Goal: Task Accomplishment & Management: Complete application form

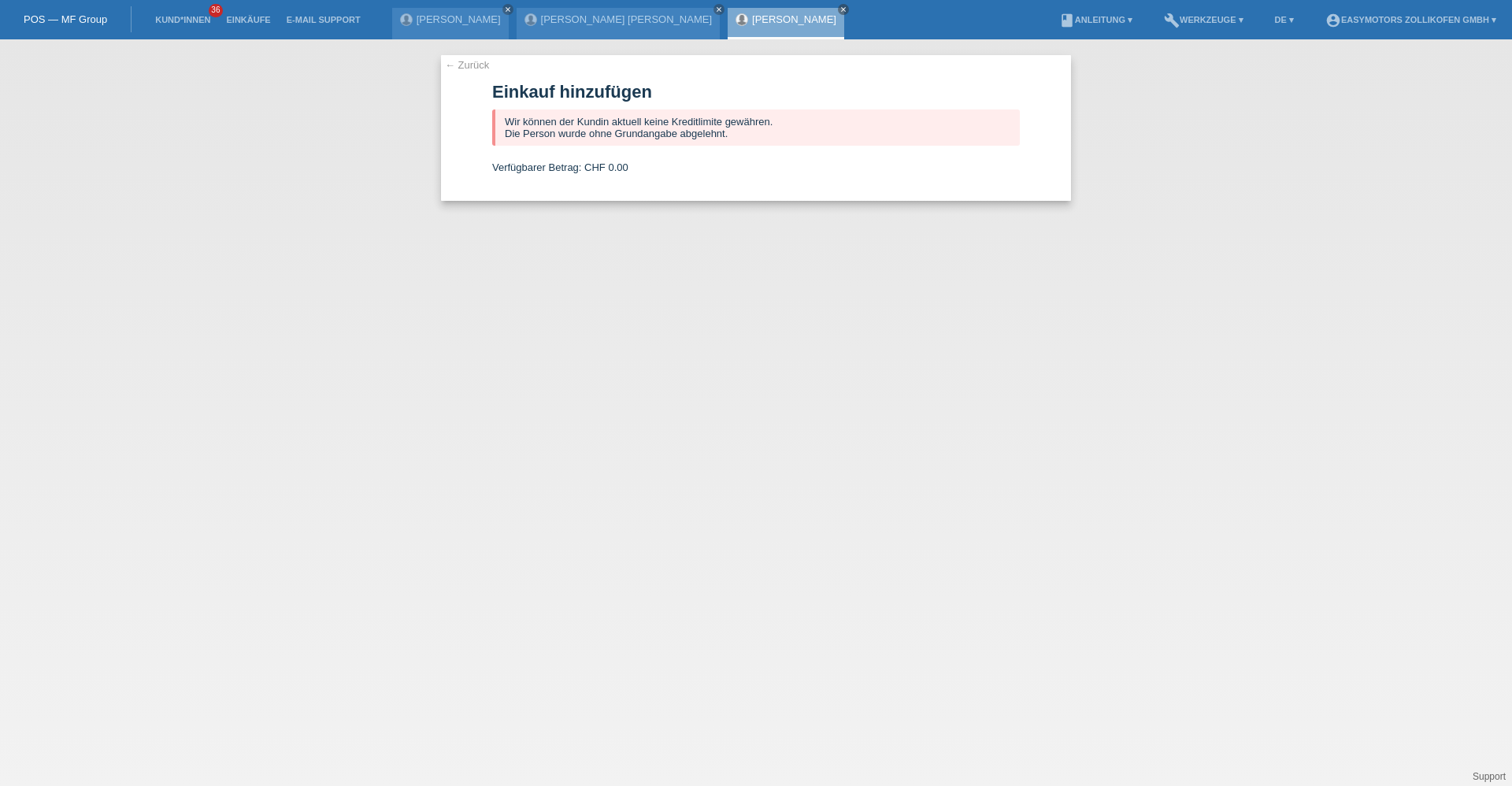
click at [216, 16] on span "36" at bounding box center [215, 11] width 15 height 14
click at [242, 9] on li "Einkäufe" at bounding box center [247, 19] width 59 height 40
click at [242, 15] on link "Einkäufe" at bounding box center [247, 19] width 59 height 10
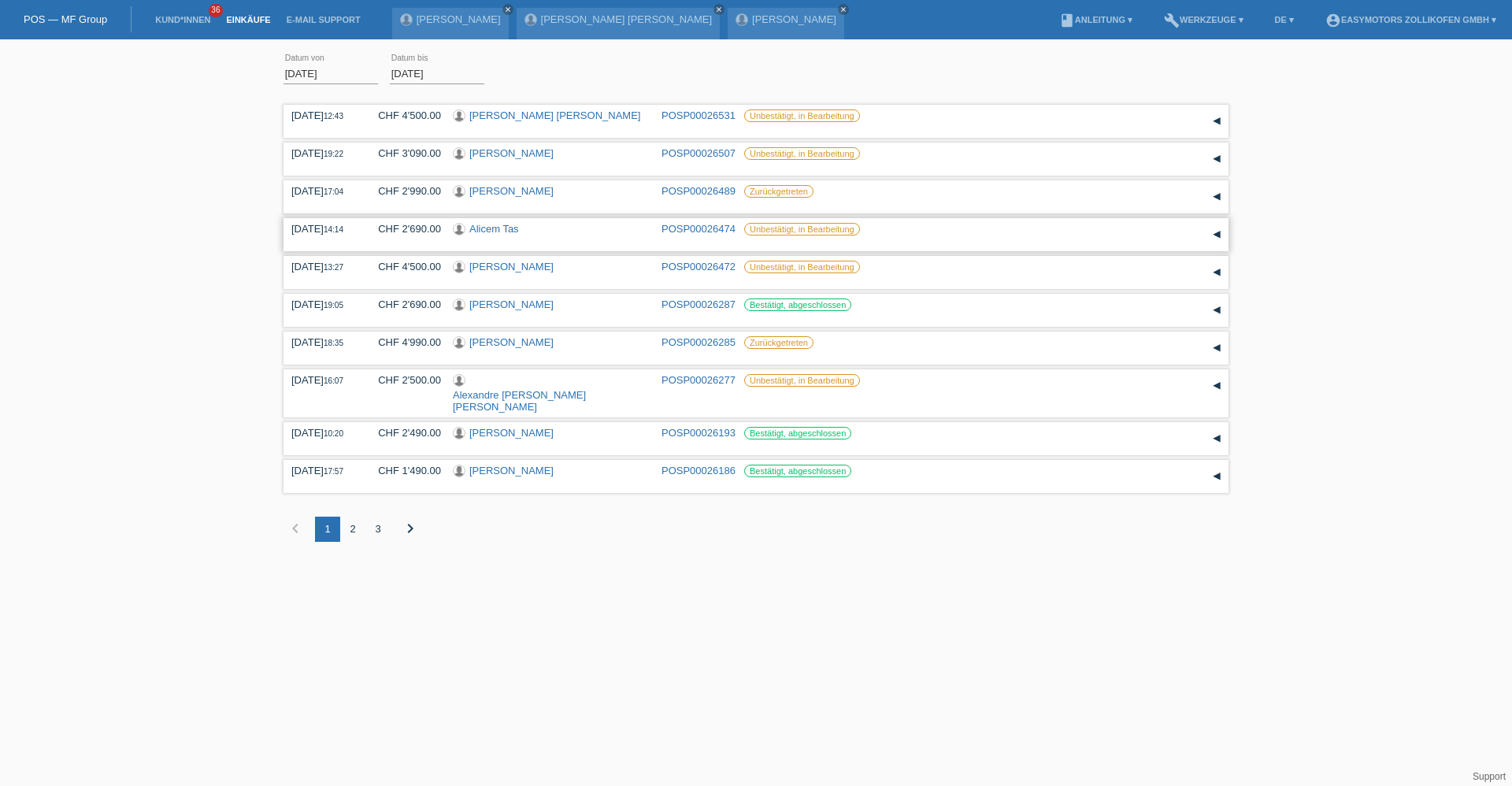
click at [491, 229] on link "Alicem Tas" at bounding box center [494, 229] width 50 height 12
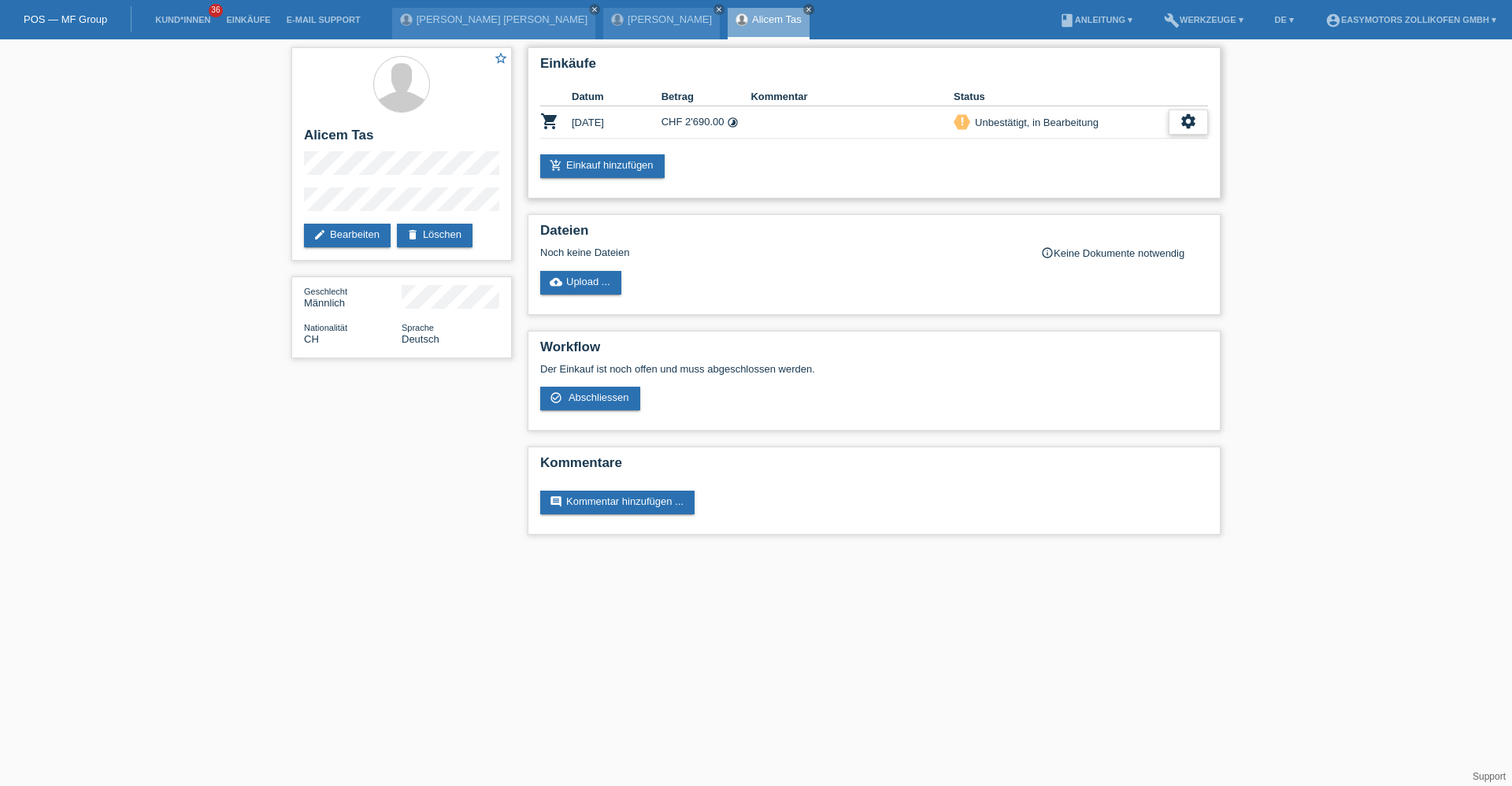
click at [1191, 117] on icon "settings" at bounding box center [1189, 122] width 18 height 18
click at [1051, 193] on span "Abschliessen" at bounding box center [1063, 193] width 65 height 19
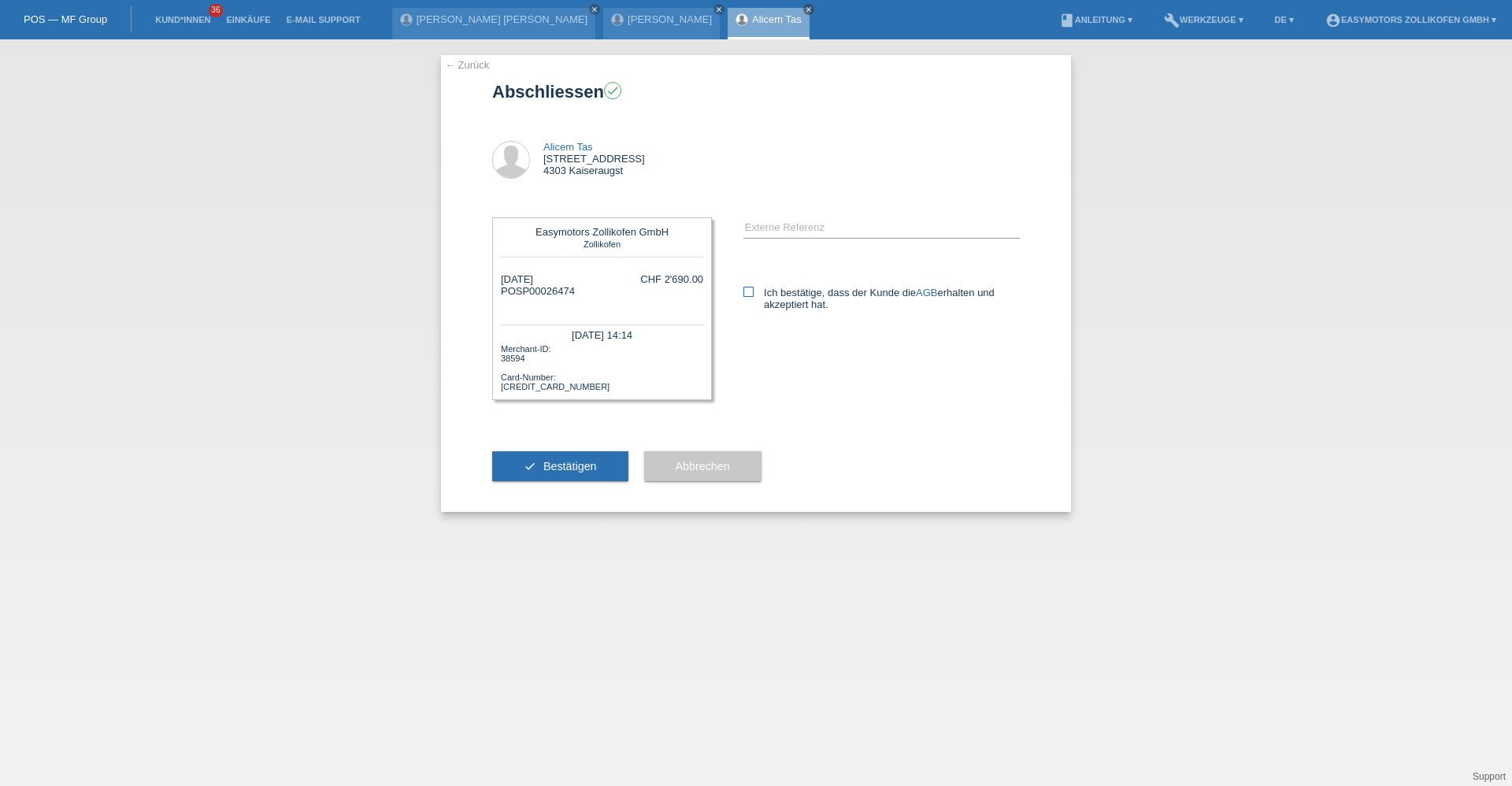
click at [759, 288] on label "Ich bestätige, dass der Kunde die AGB erhalten und akzeptiert hat." at bounding box center [882, 298] width 277 height 23
click at [754, 288] on input "Ich bestätige, dass der Kunde die AGB erhalten und akzeptiert hat." at bounding box center [748, 291] width 11 height 11
checkbox input "true"
click at [602, 451] on div "check Bestätigen" at bounding box center [560, 467] width 136 height 92
click at [596, 464] on span "Bestätigen" at bounding box center [570, 466] width 54 height 13
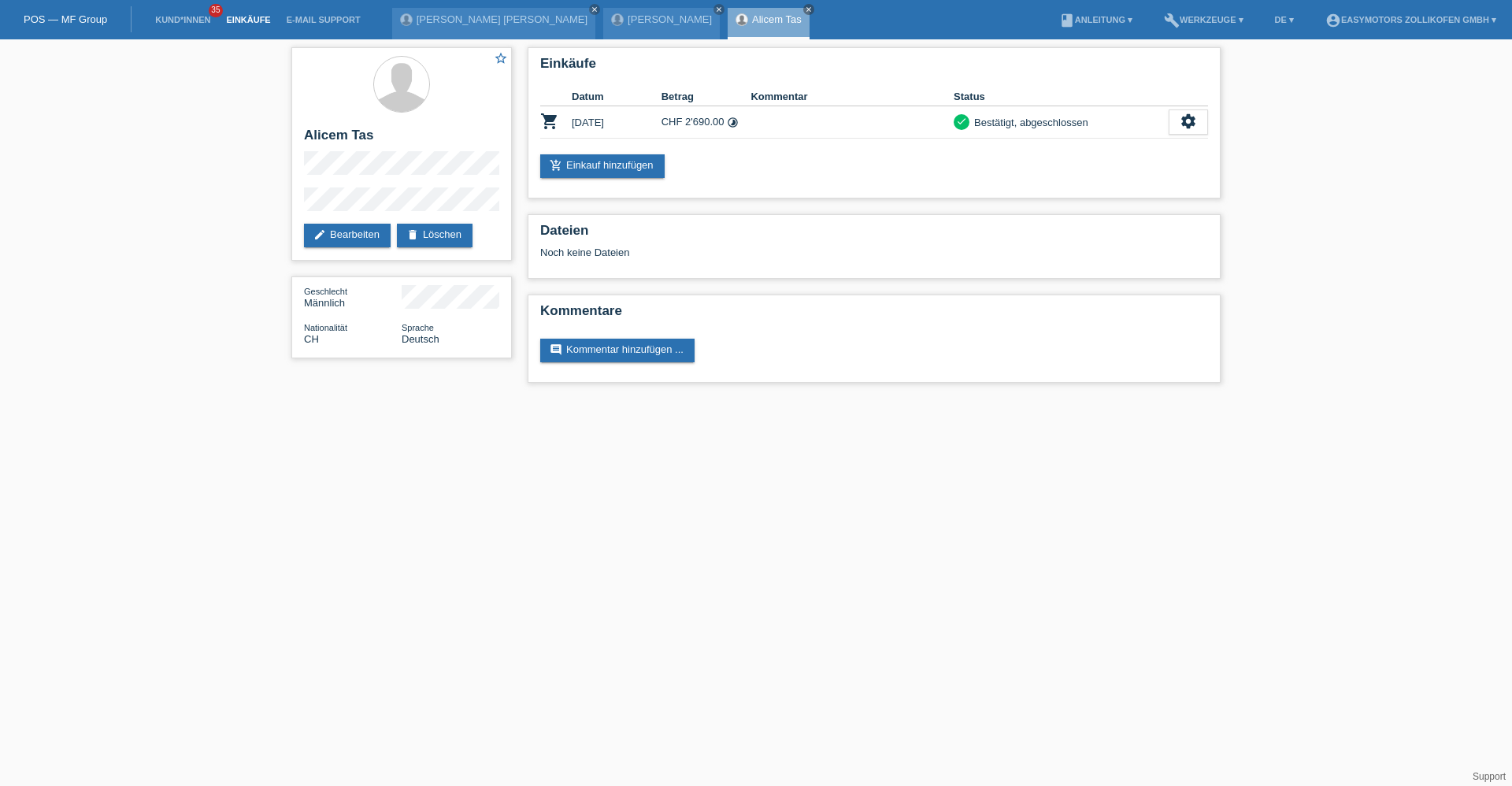
click at [248, 21] on link "Einkäufe" at bounding box center [247, 19] width 59 height 10
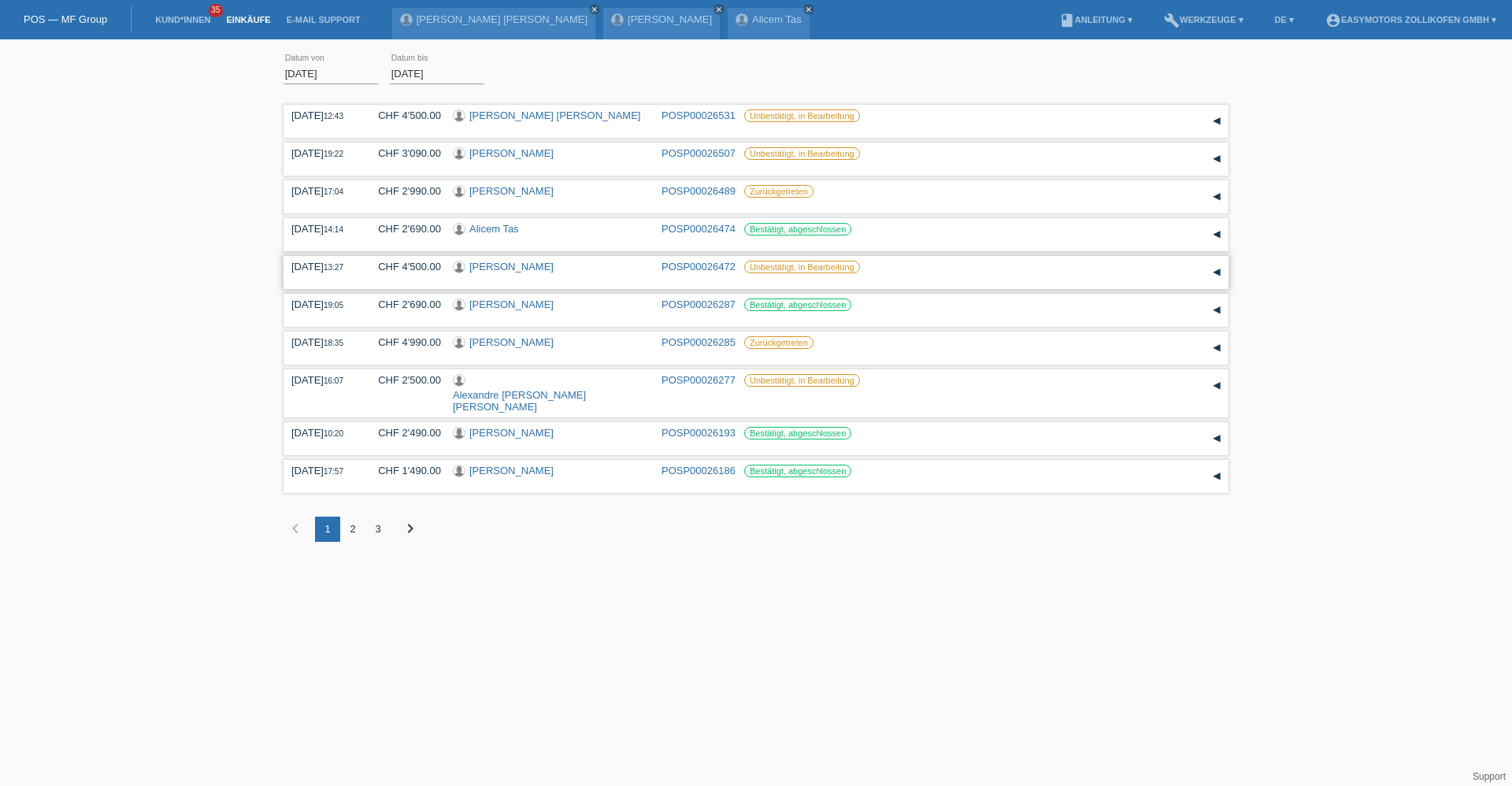
click at [486, 268] on link "[PERSON_NAME]" at bounding box center [511, 267] width 84 height 12
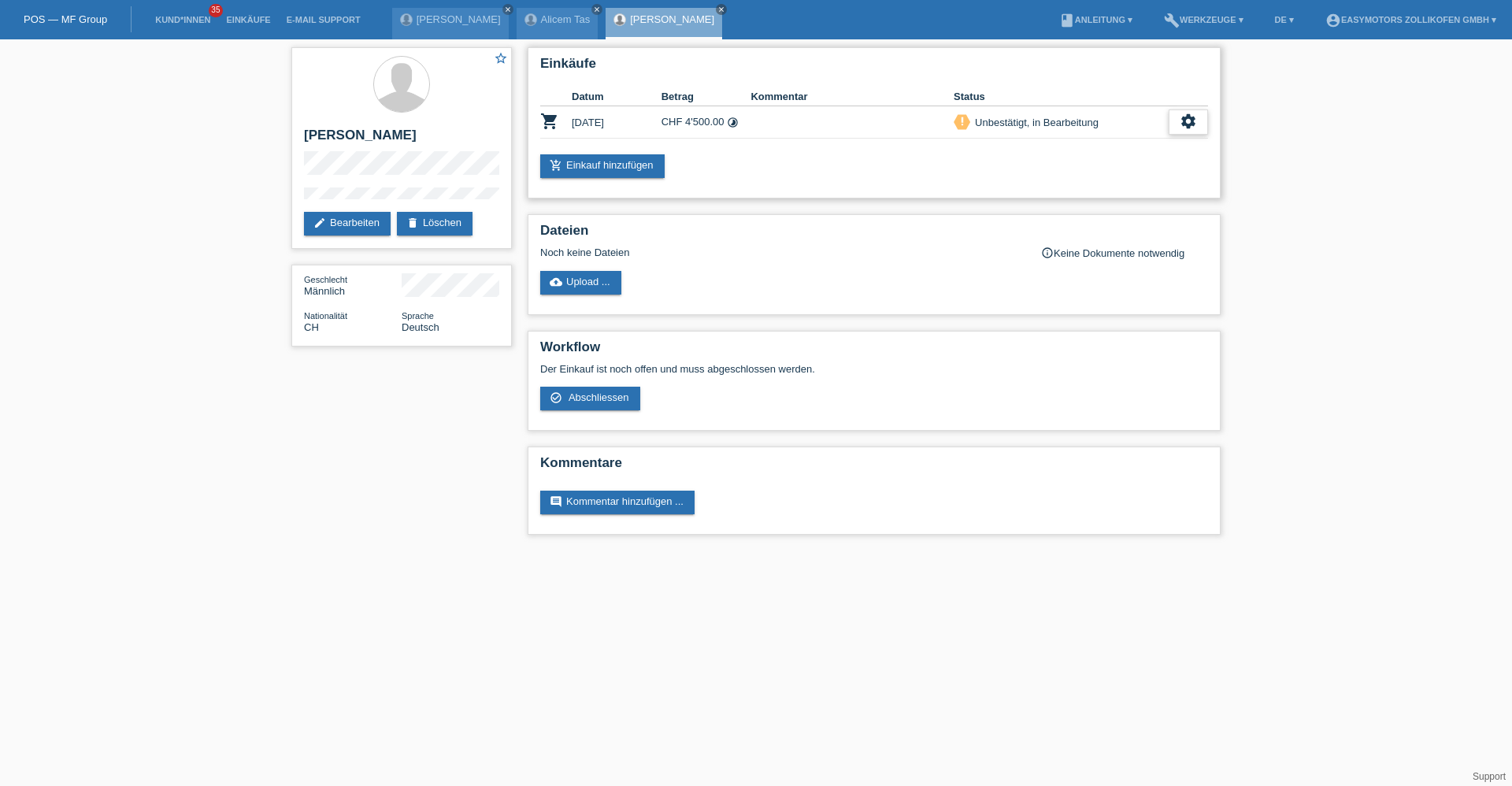
click at [1193, 113] on icon "settings" at bounding box center [1189, 122] width 18 height 18
click at [1063, 187] on span "Abschliessen" at bounding box center [1063, 193] width 65 height 19
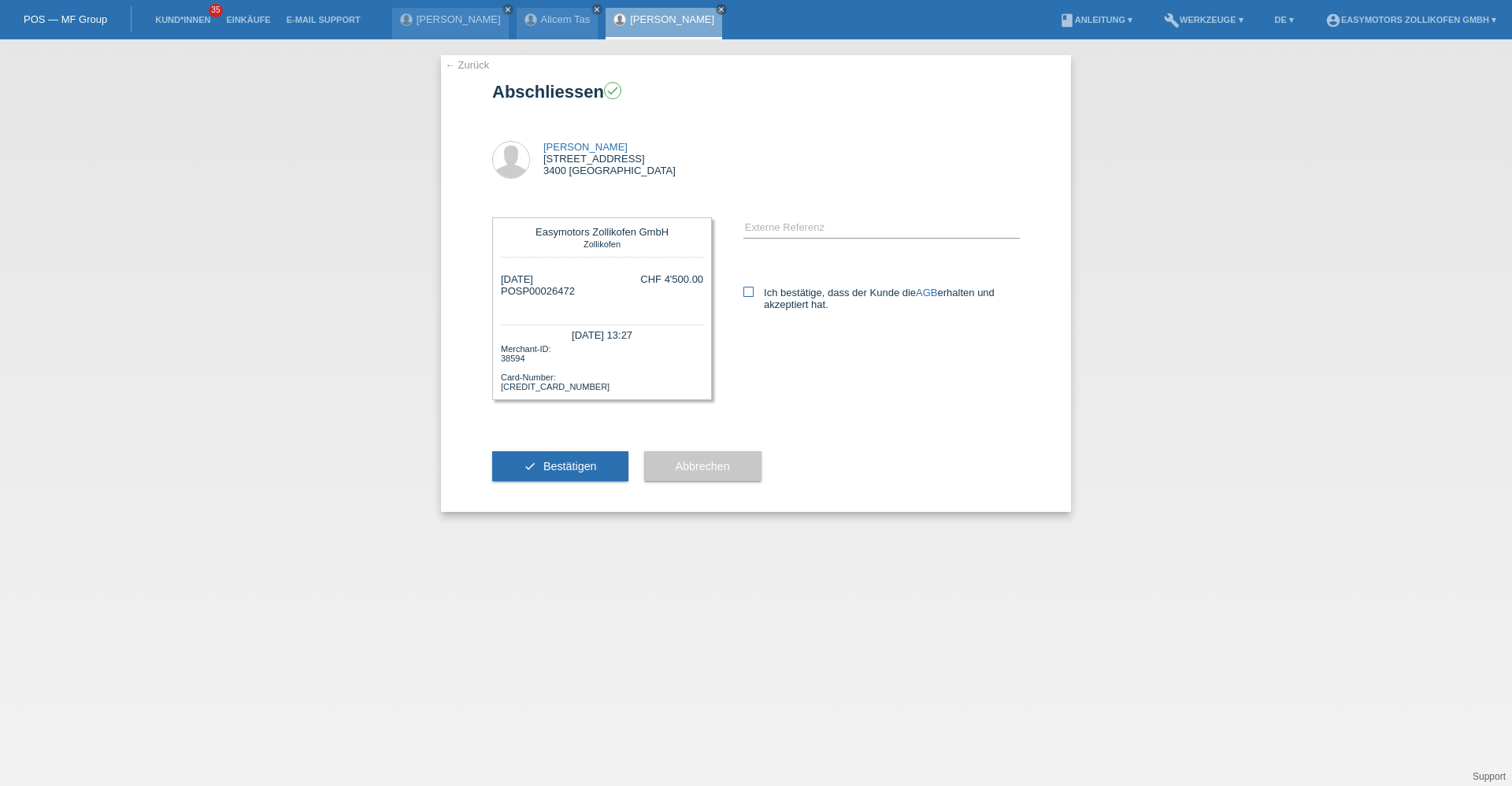
click at [759, 305] on label "Ich bestätige, dass der Kunde die AGB erhalten und akzeptiert hat." at bounding box center [882, 298] width 277 height 23
click at [754, 297] on input "Ich bestätige, dass der Kunde die AGB erhalten und akzeptiert hat." at bounding box center [748, 291] width 11 height 11
checkbox input "true"
click at [619, 485] on div "check Bestätigen" at bounding box center [560, 467] width 136 height 92
click at [616, 475] on button "check Bestätigen" at bounding box center [560, 466] width 136 height 30
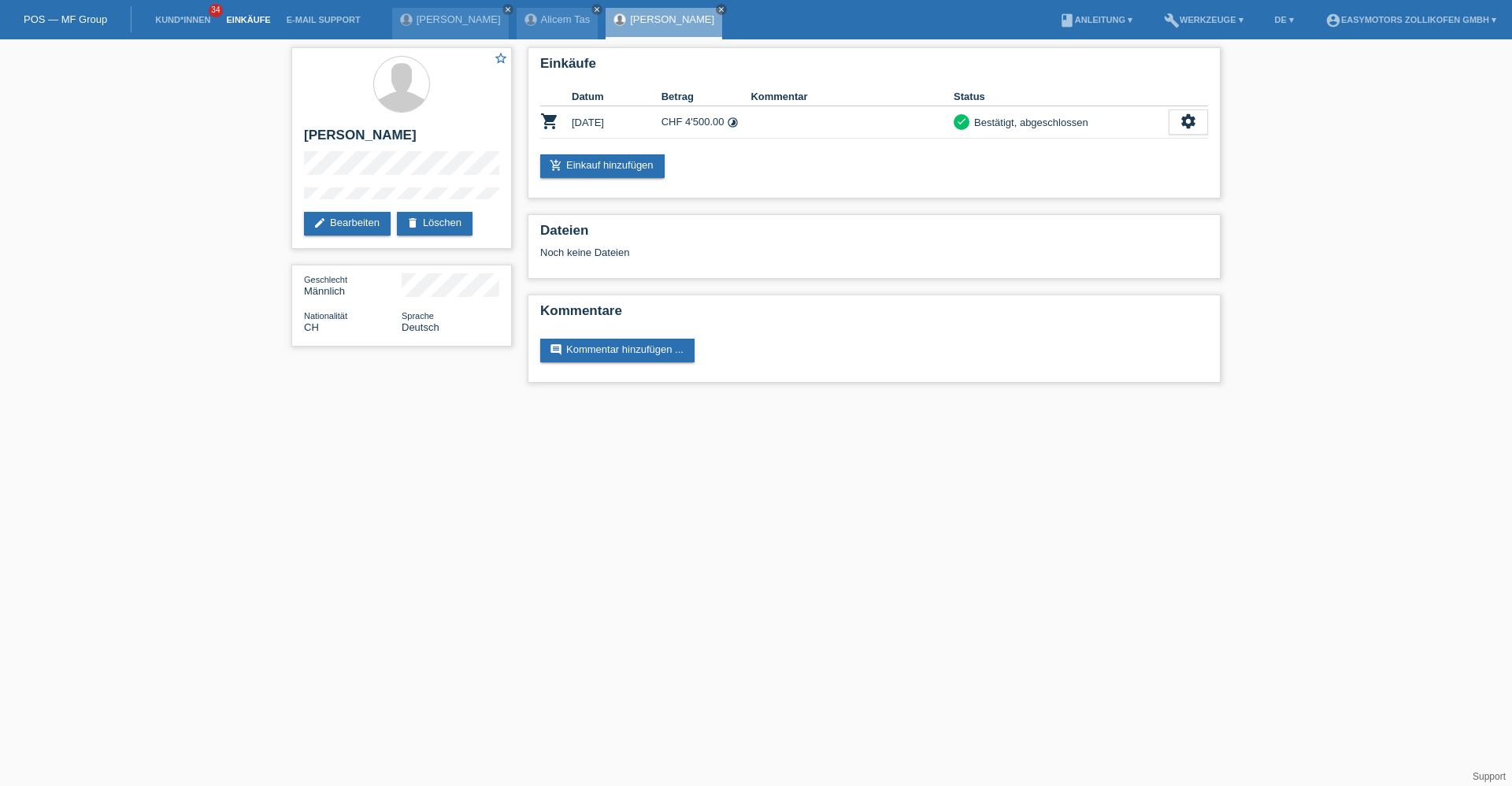
click at [248, 19] on link "Einkäufe" at bounding box center [247, 19] width 59 height 10
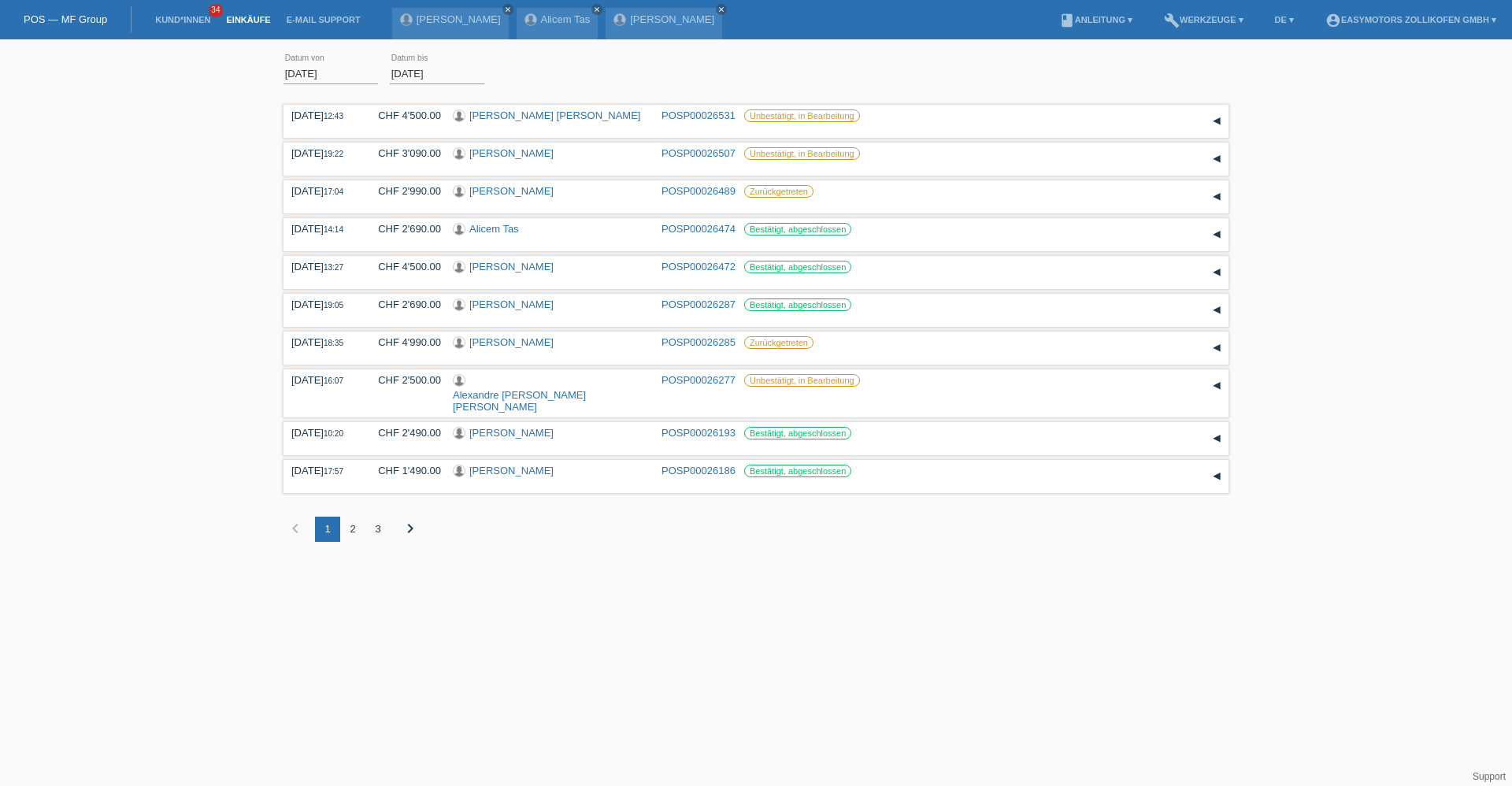
click at [163, 345] on div "01.08.2025 error Datum von 23.08.2025 error Datum bis Übernehmen 12:43 Datum" at bounding box center [756, 307] width 1512 height 518
click at [200, 19] on link "Kund*innen" at bounding box center [182, 19] width 71 height 10
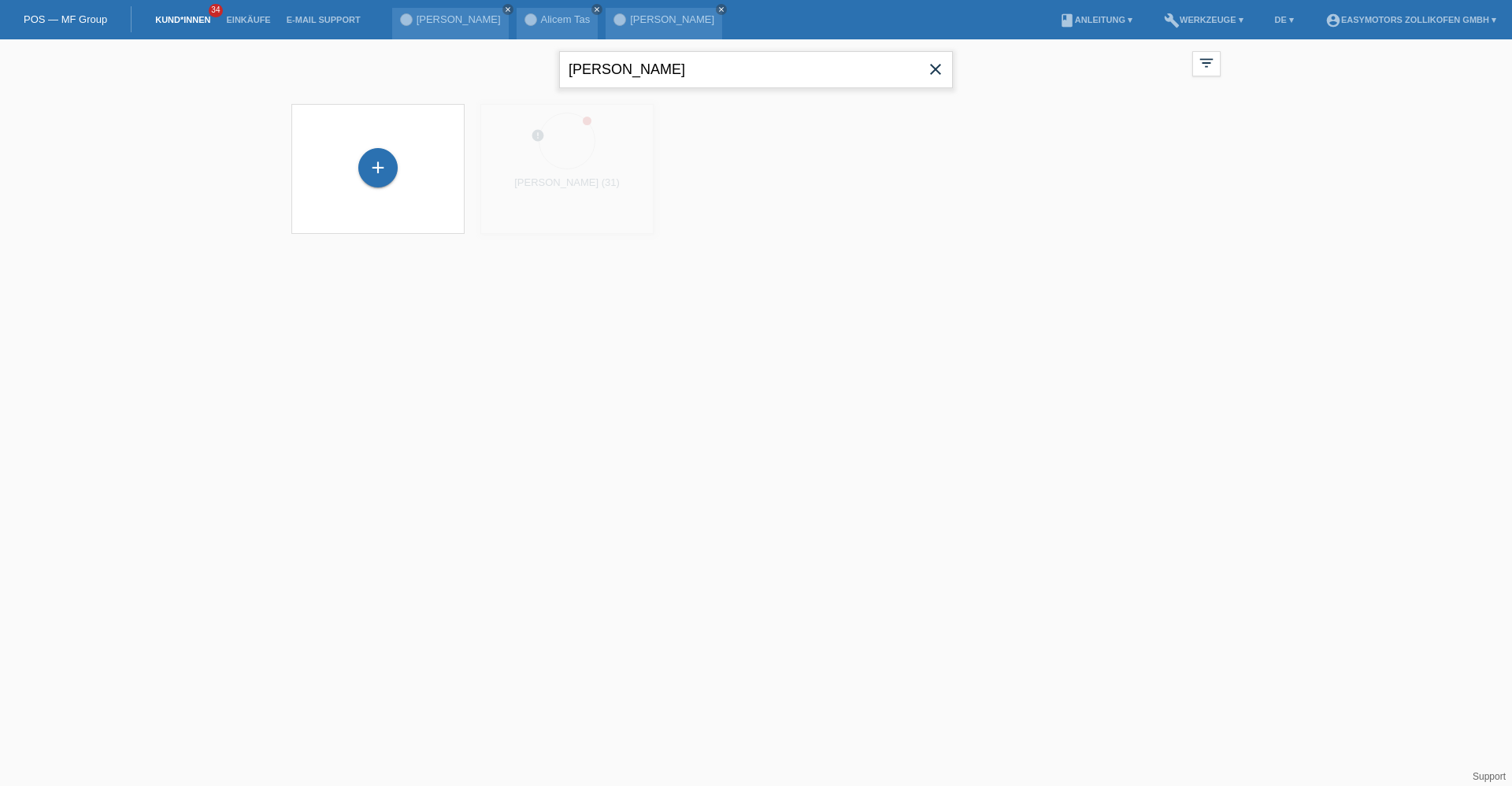
drag, startPoint x: 744, startPoint y: 76, endPoint x: 123, endPoint y: 59, distance: 621.2
click at [123, 59] on div "[PERSON_NAME] close filter_list view_module Alle Kund*innen anzeigen star Marki…" at bounding box center [756, 146] width 1512 height 214
type input "kreshnik"
click at [366, 175] on div "+" at bounding box center [378, 175] width 39 height 39
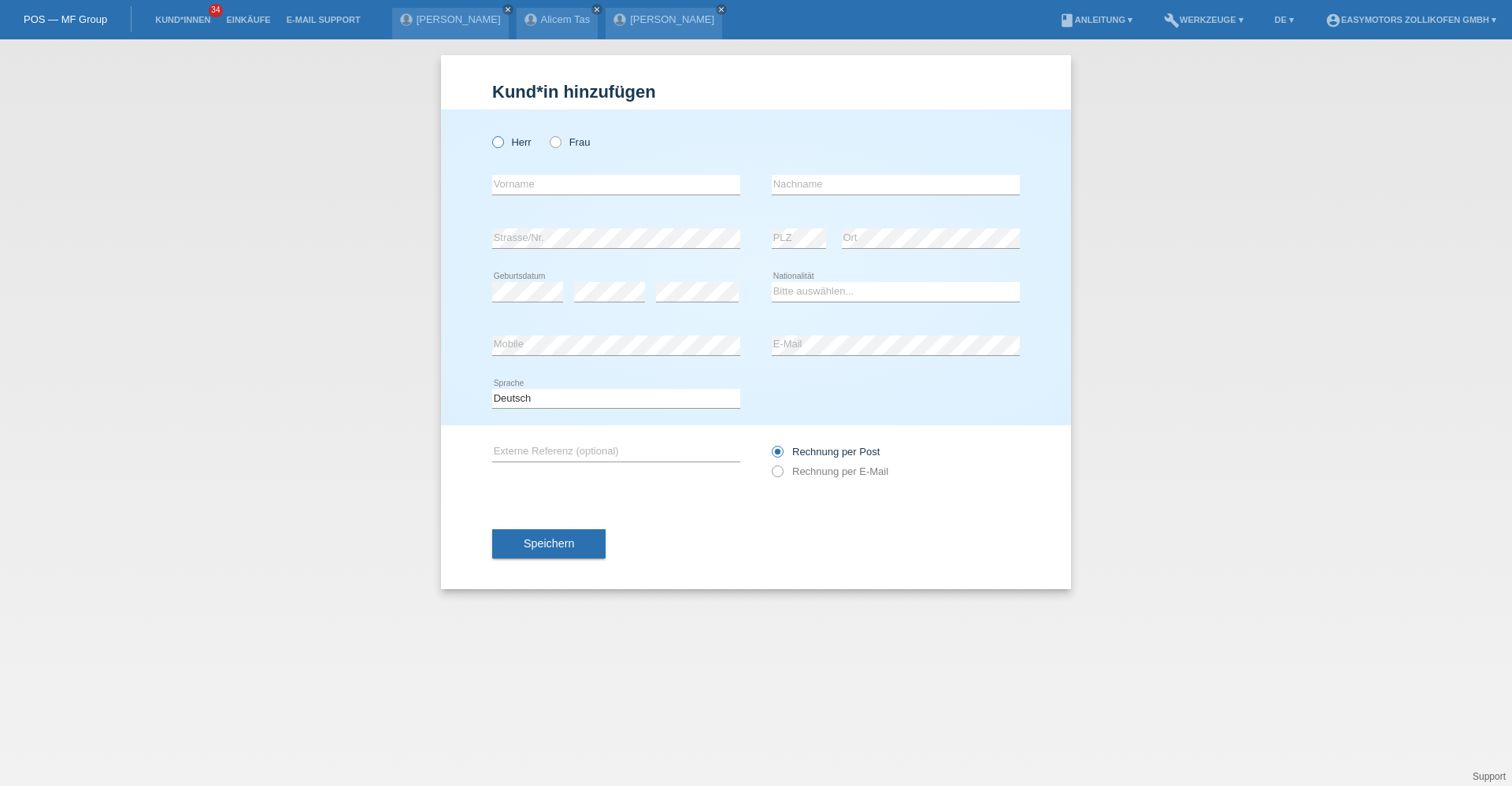
click at [490, 133] on icon at bounding box center [490, 133] width 0 height 0
click at [496, 144] on input "Herr" at bounding box center [497, 141] width 11 height 11
radio input "true"
click at [509, 190] on input "text" at bounding box center [616, 184] width 248 height 19
type input "Kreshnik"
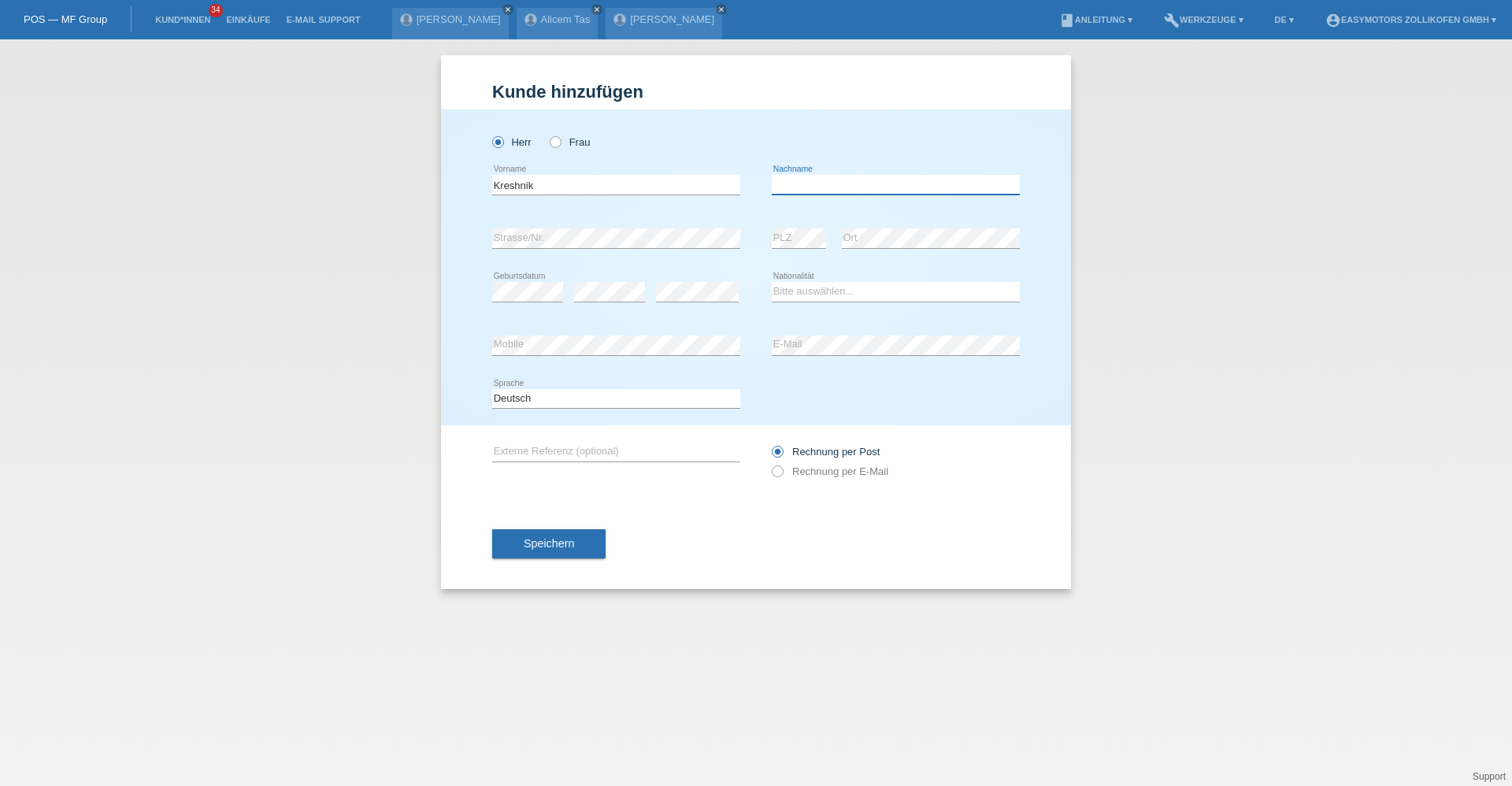
type input "S"
type input "Seferi"
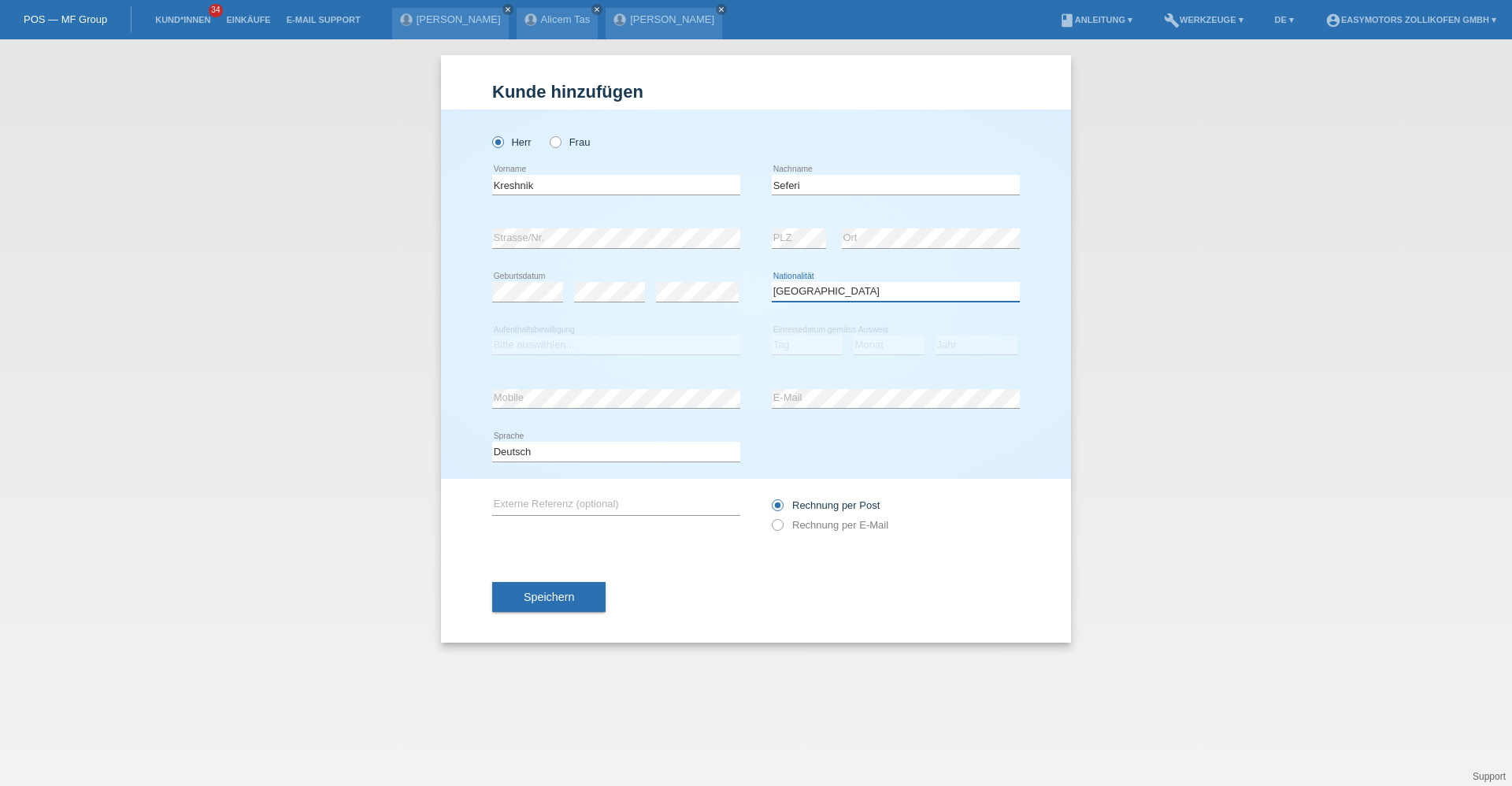
select select "XK"
select select "C"
select select "23"
select select "12"
select select "2012"
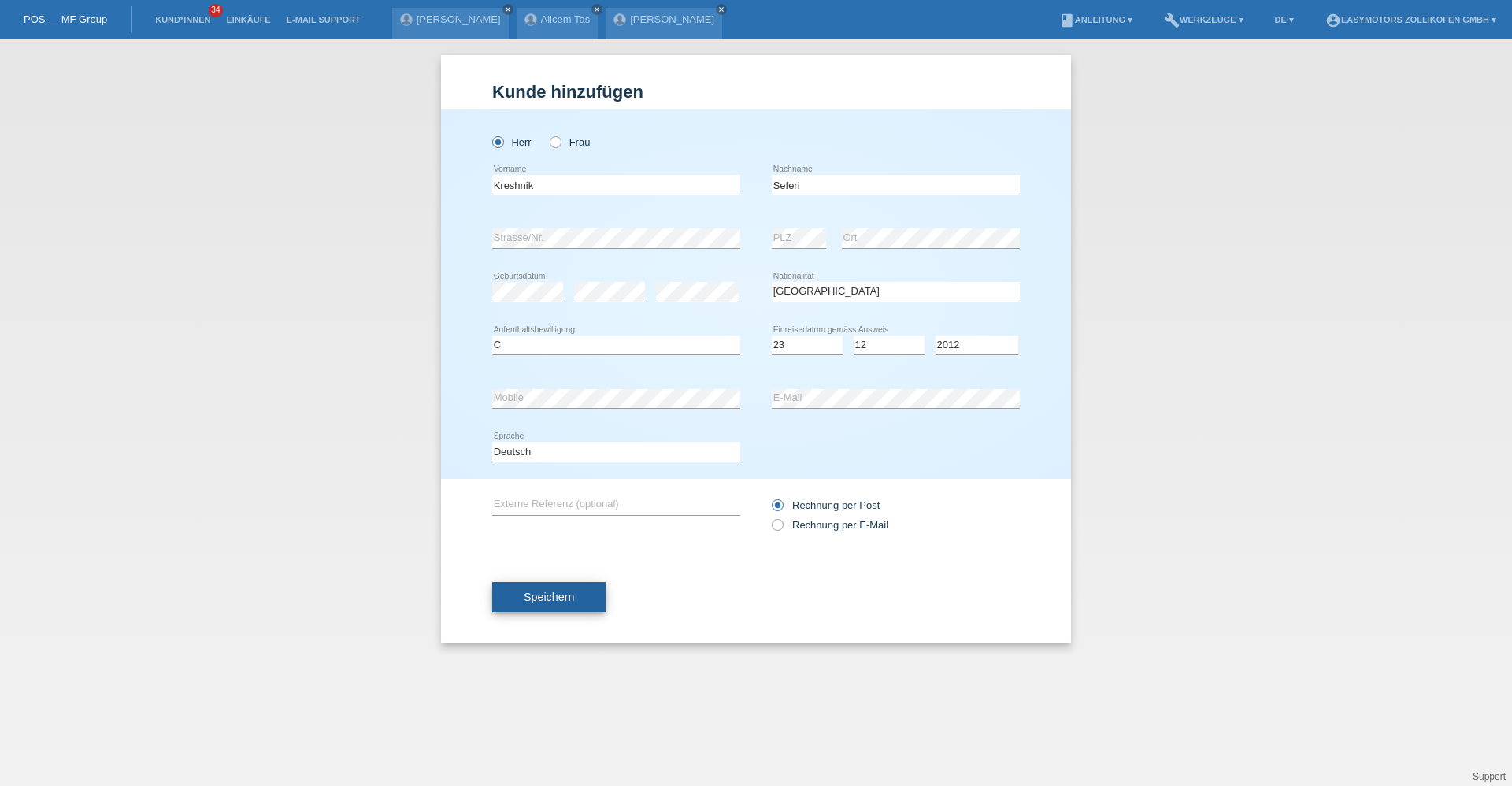
click at [508, 608] on button "Speichern" at bounding box center [548, 596] width 113 height 30
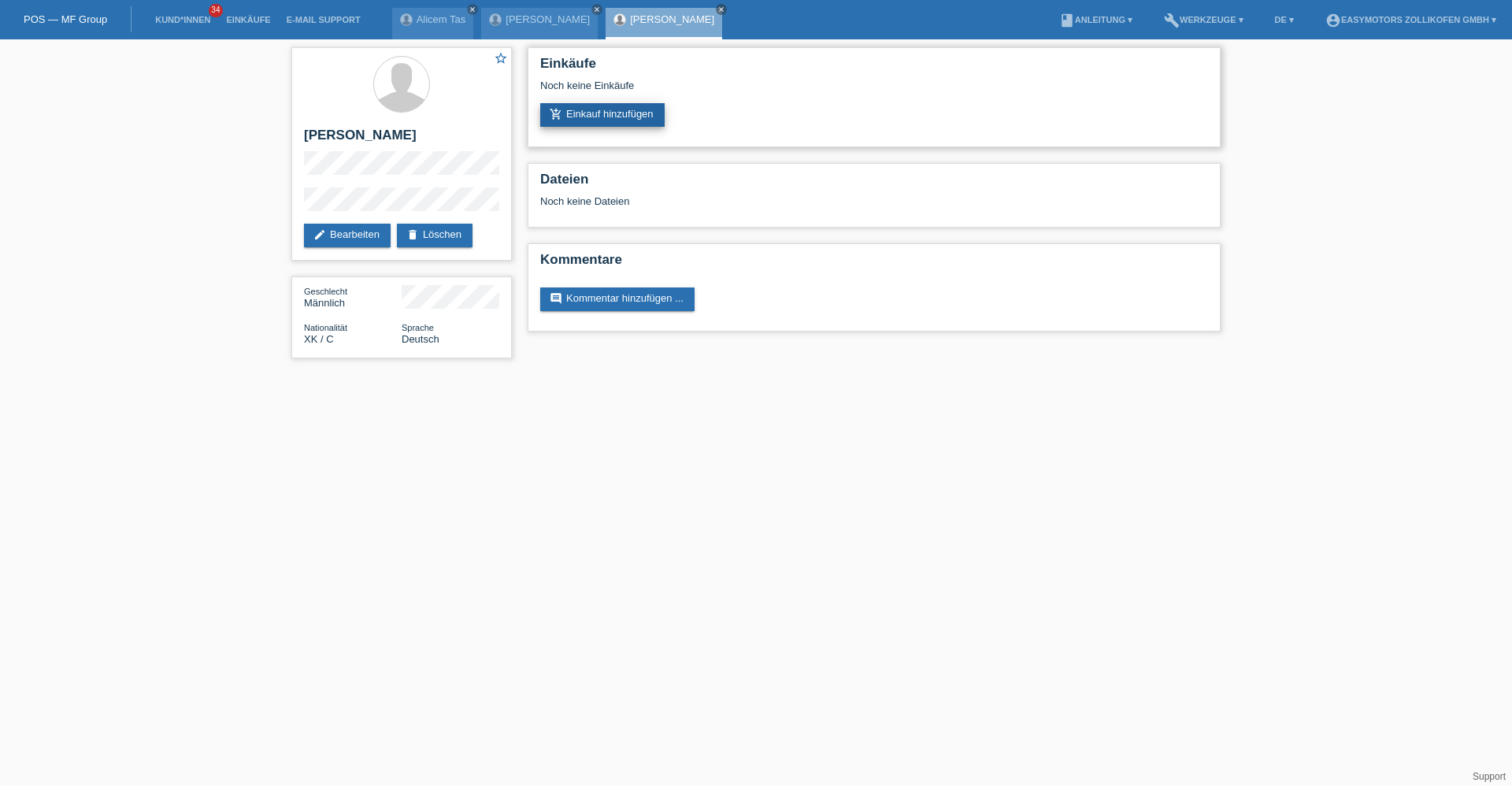
click at [591, 104] on link "add_shopping_cart Einkauf hinzufügen" at bounding box center [603, 115] width 125 height 23
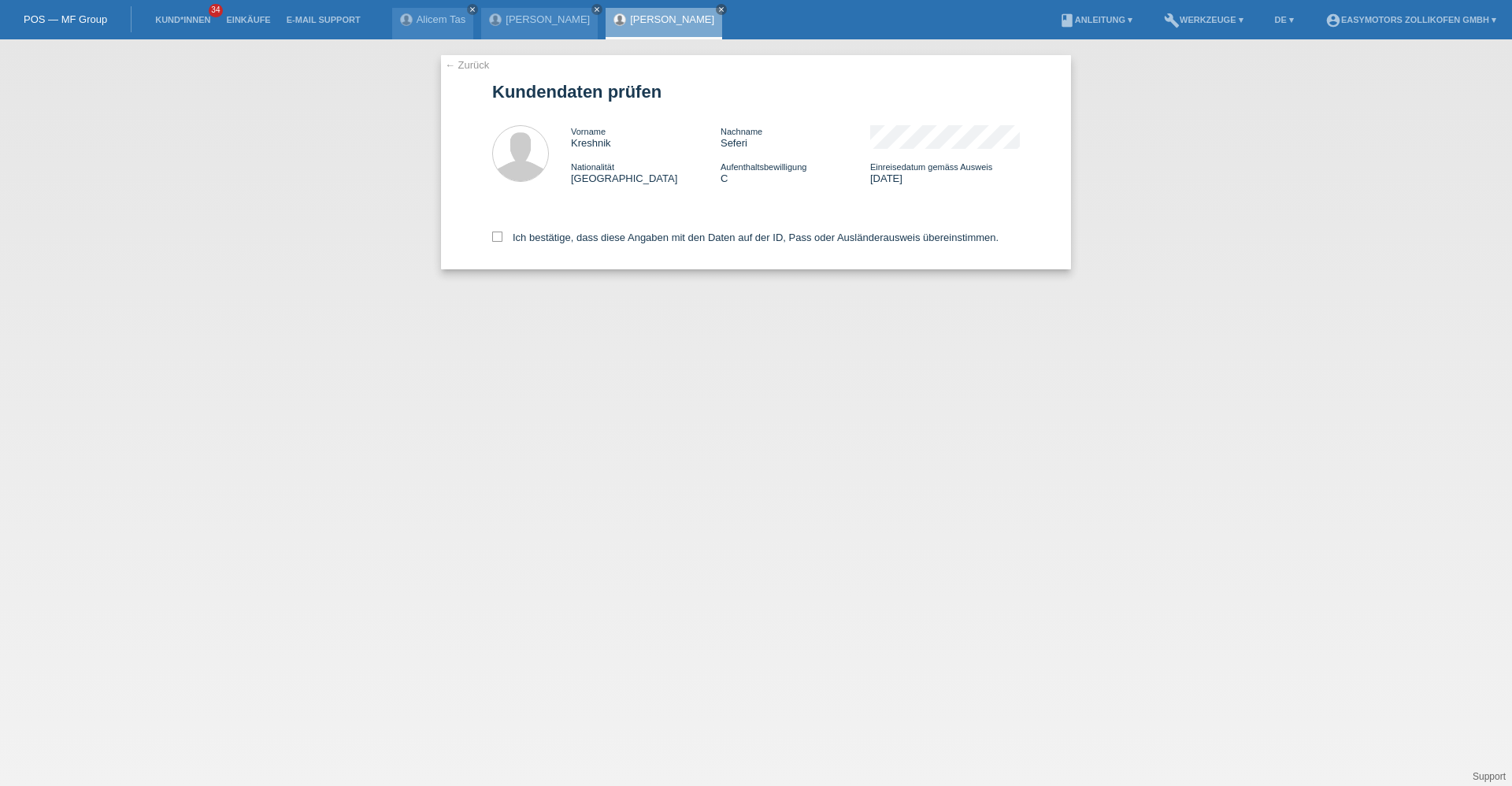
click at [545, 228] on div "Ich bestätige, dass diese Angaben mit den Daten auf der ID, Pass oder Ausländer…" at bounding box center [756, 234] width 528 height 69
click at [544, 232] on label "Ich bestätige, dass diese Angaben mit den Daten auf der ID, Pass oder Ausländer…" at bounding box center [745, 238] width 507 height 12
click at [503, 232] on input "Ich bestätige, dass diese Angaben mit den Daten auf der ID, Pass oder Ausländer…" at bounding box center [497, 237] width 11 height 11
checkbox input "true"
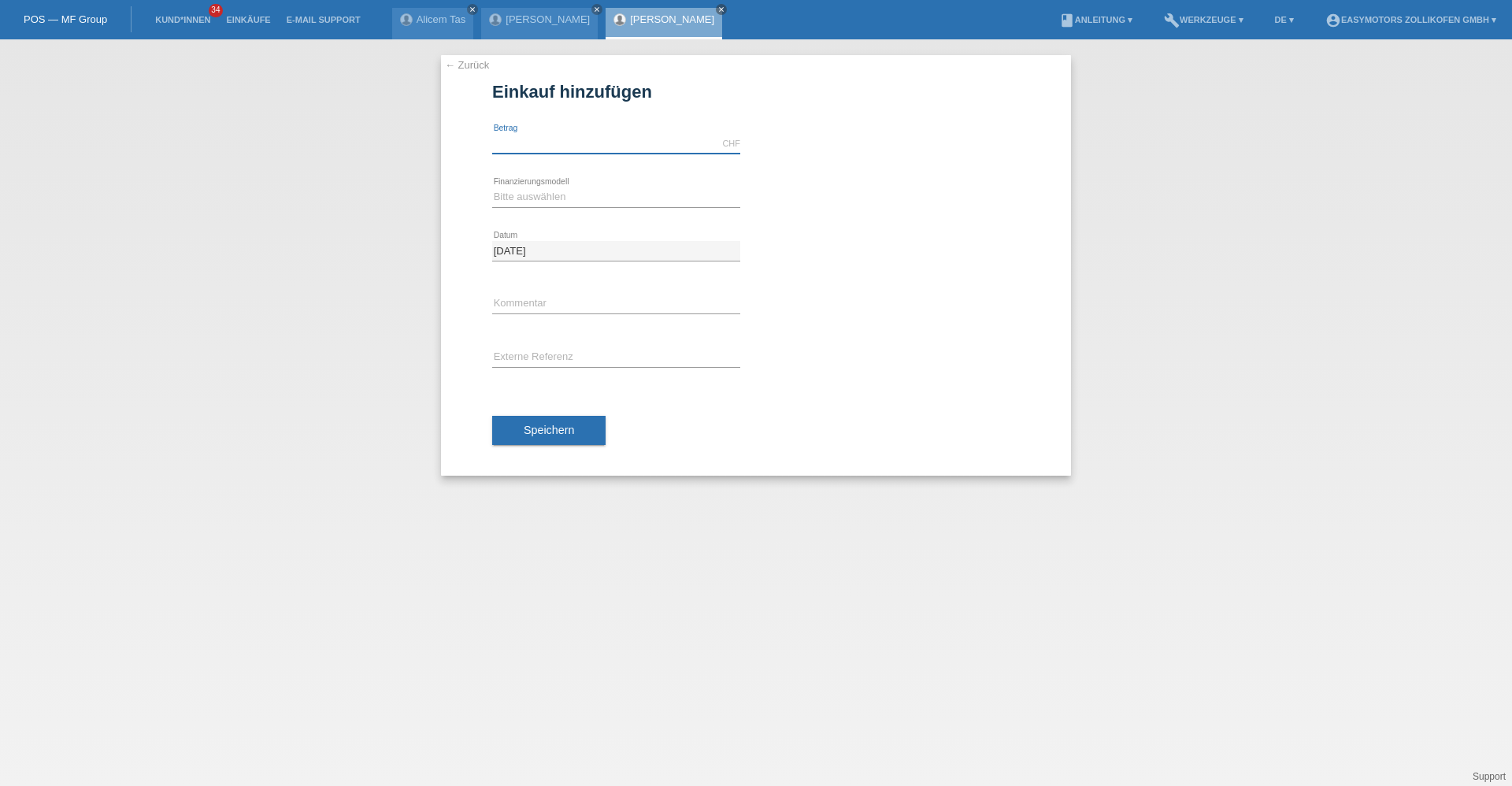
click at [564, 147] on input "text" at bounding box center [616, 143] width 248 height 19
type input "4790.00"
drag, startPoint x: 504, startPoint y: 181, endPoint x: 503, endPoint y: 193, distance: 12.0
click at [504, 181] on div "Bitte auswählen Fixe Raten Kauf auf Rechnung mit Teilzahlungsoption error Finan…" at bounding box center [616, 197] width 248 height 54
click at [503, 194] on select "Bitte auswählen Fixe Raten Kauf auf Rechnung mit Teilzahlungsoption" at bounding box center [616, 196] width 248 height 19
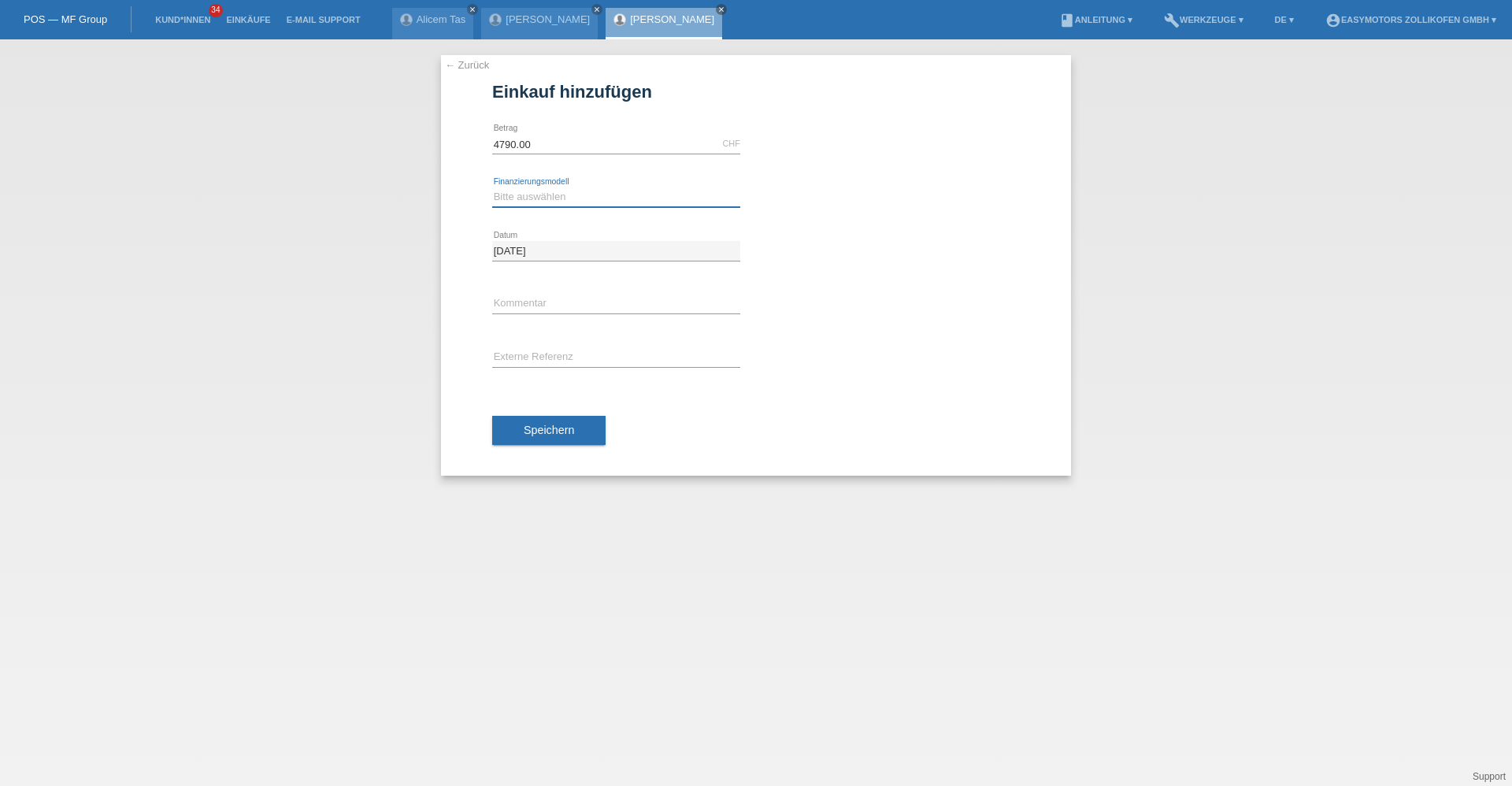
select select "67"
click at [492, 187] on select "Bitte auswählen Fixe Raten Kauf auf Rechnung mit Teilzahlungsoption" at bounding box center [616, 196] width 248 height 19
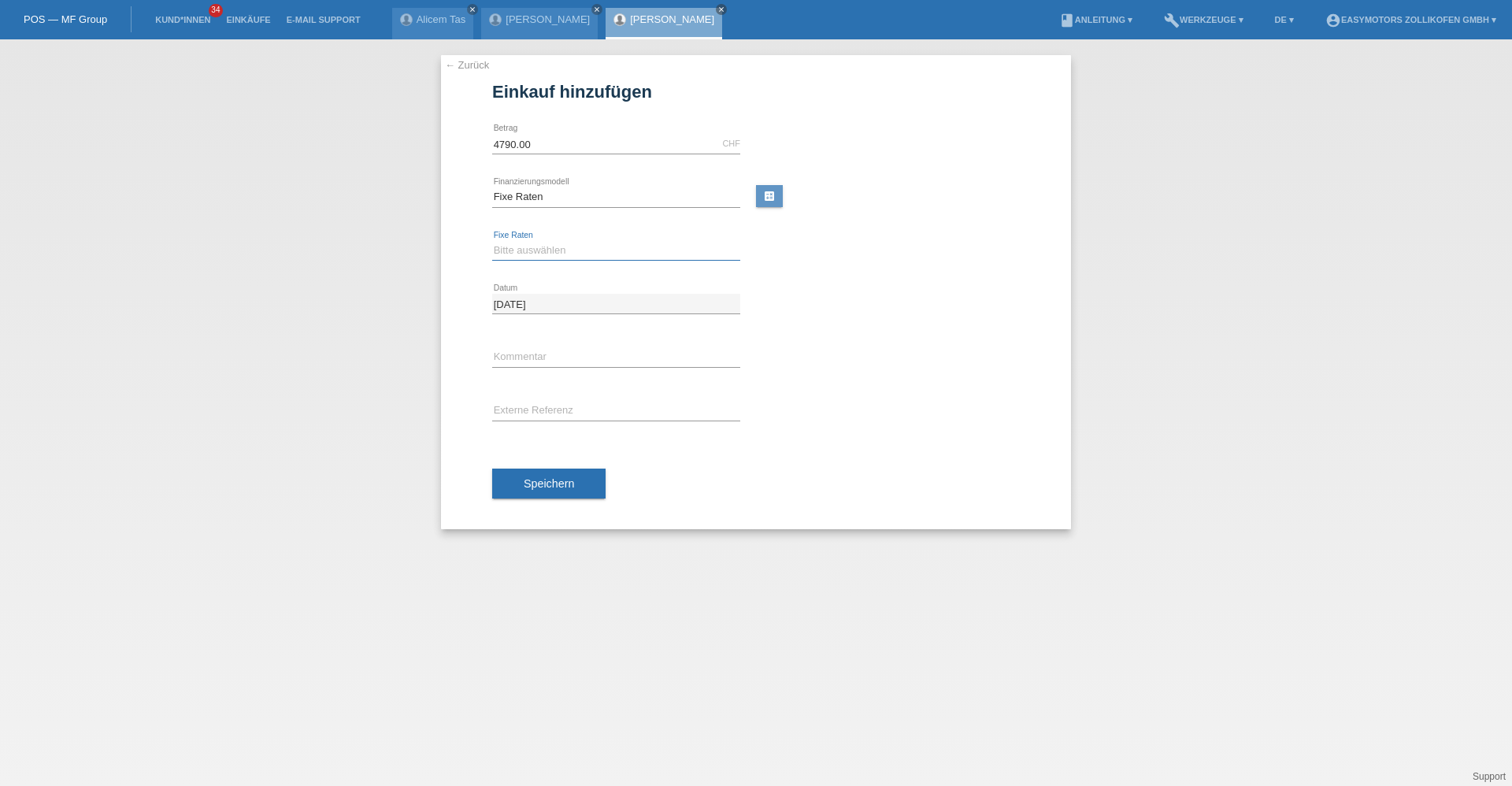
drag, startPoint x: 545, startPoint y: 248, endPoint x: 545, endPoint y: 258, distance: 10.0
click at [545, 248] on select "Bitte auswählen 12 Raten 24 Raten 36 Raten 48 Raten" at bounding box center [616, 249] width 248 height 19
select select "136"
click at [492, 241] on select "Bitte auswählen 12 Raten 24 Raten 36 Raten 48 Raten" at bounding box center [616, 249] width 248 height 19
click at [517, 501] on div "Speichern" at bounding box center [756, 483] width 528 height 92
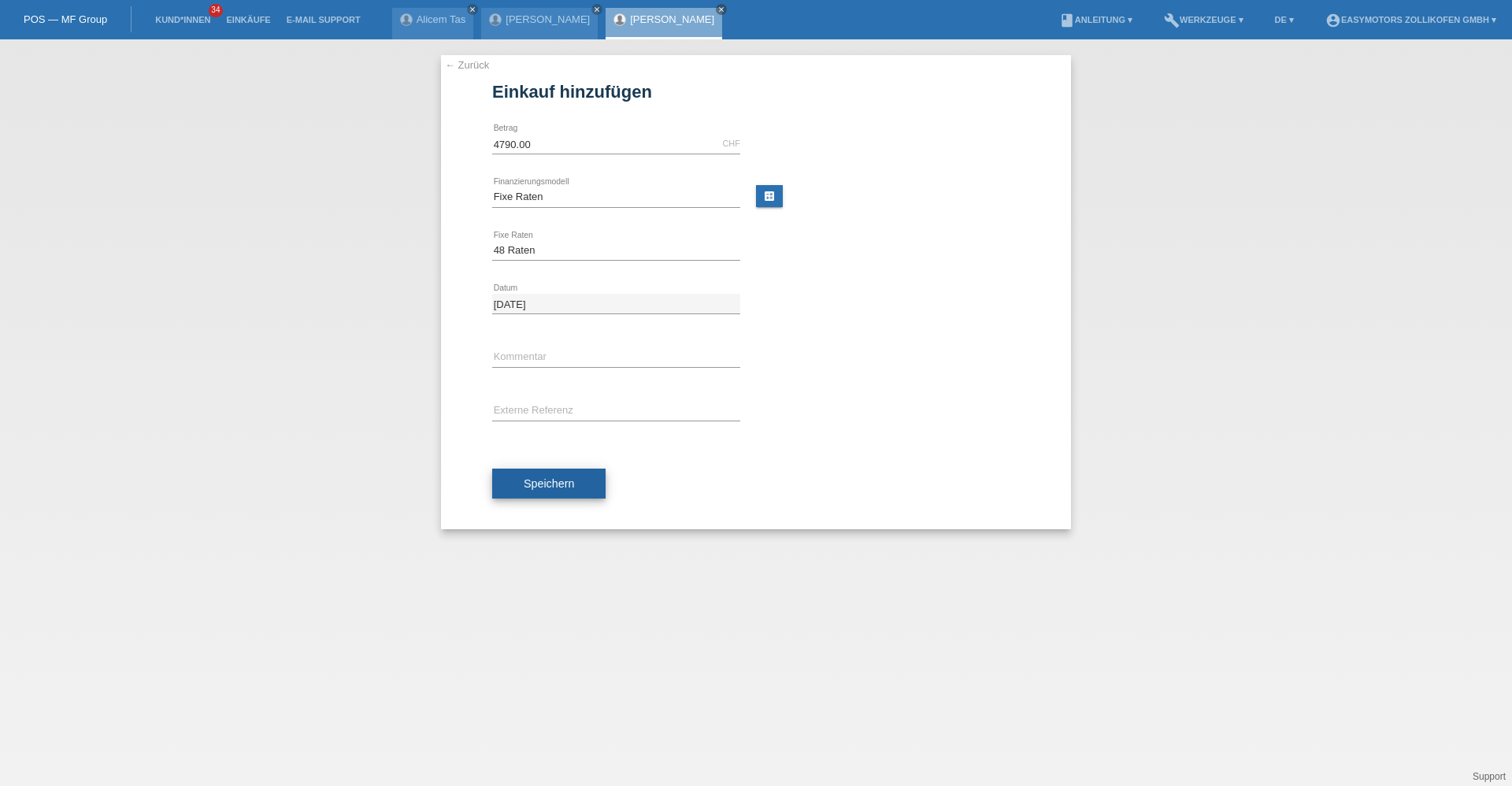
click at [517, 493] on button "Speichern" at bounding box center [548, 483] width 113 height 30
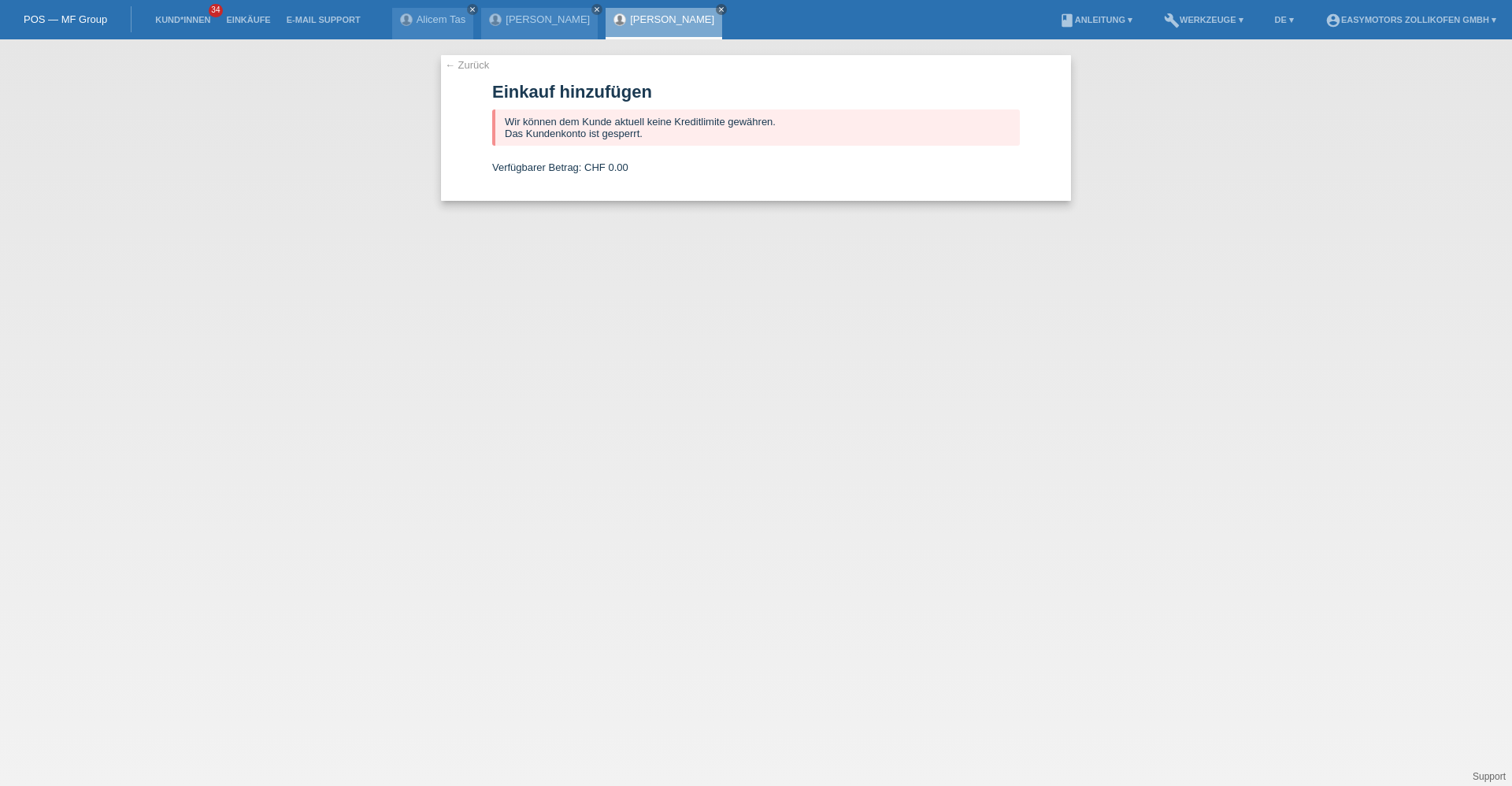
click at [648, 18] on link "[PERSON_NAME]" at bounding box center [672, 19] width 84 height 12
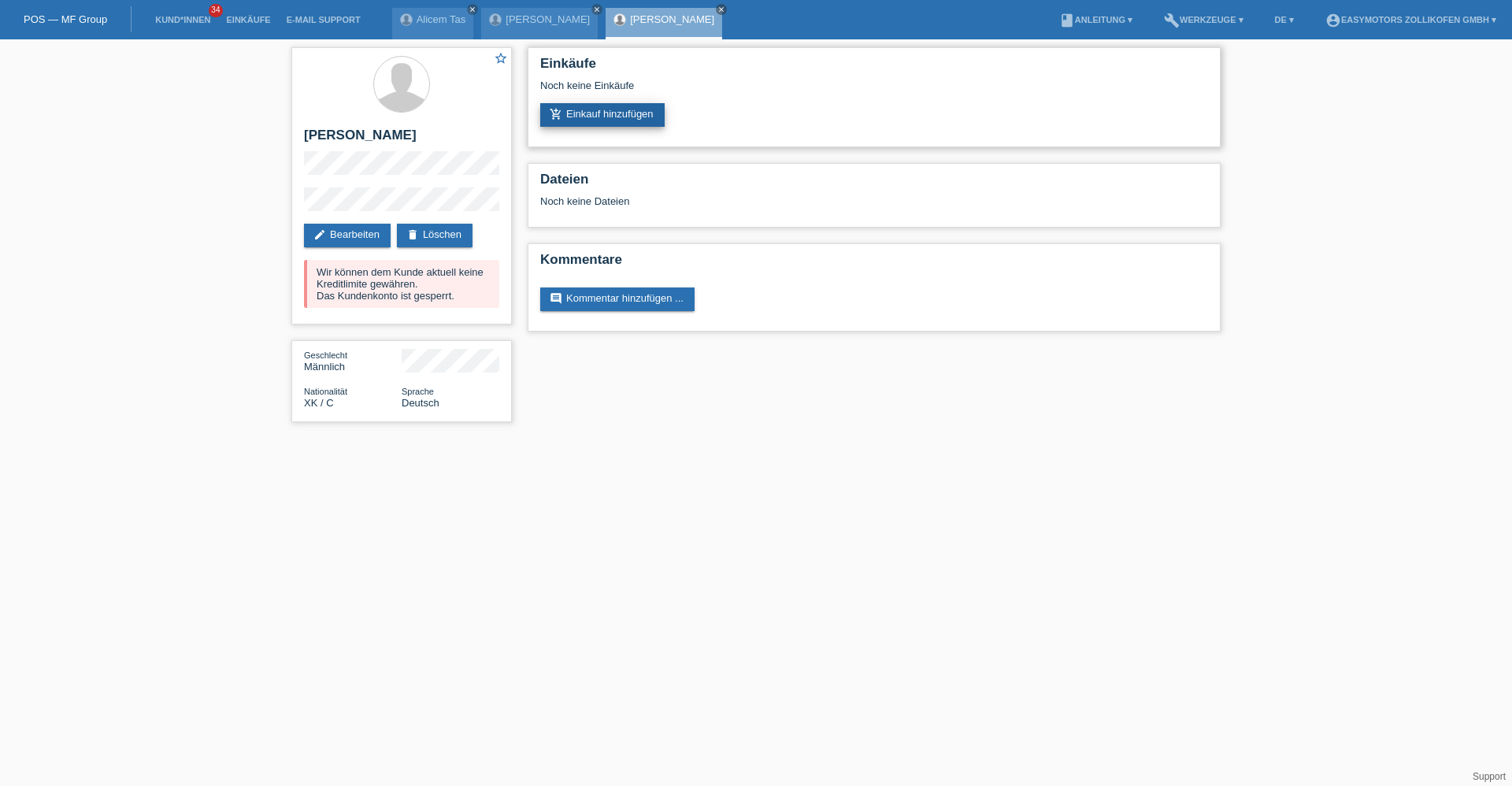
click at [614, 124] on link "add_shopping_cart Einkauf hinzufügen" at bounding box center [603, 115] width 125 height 23
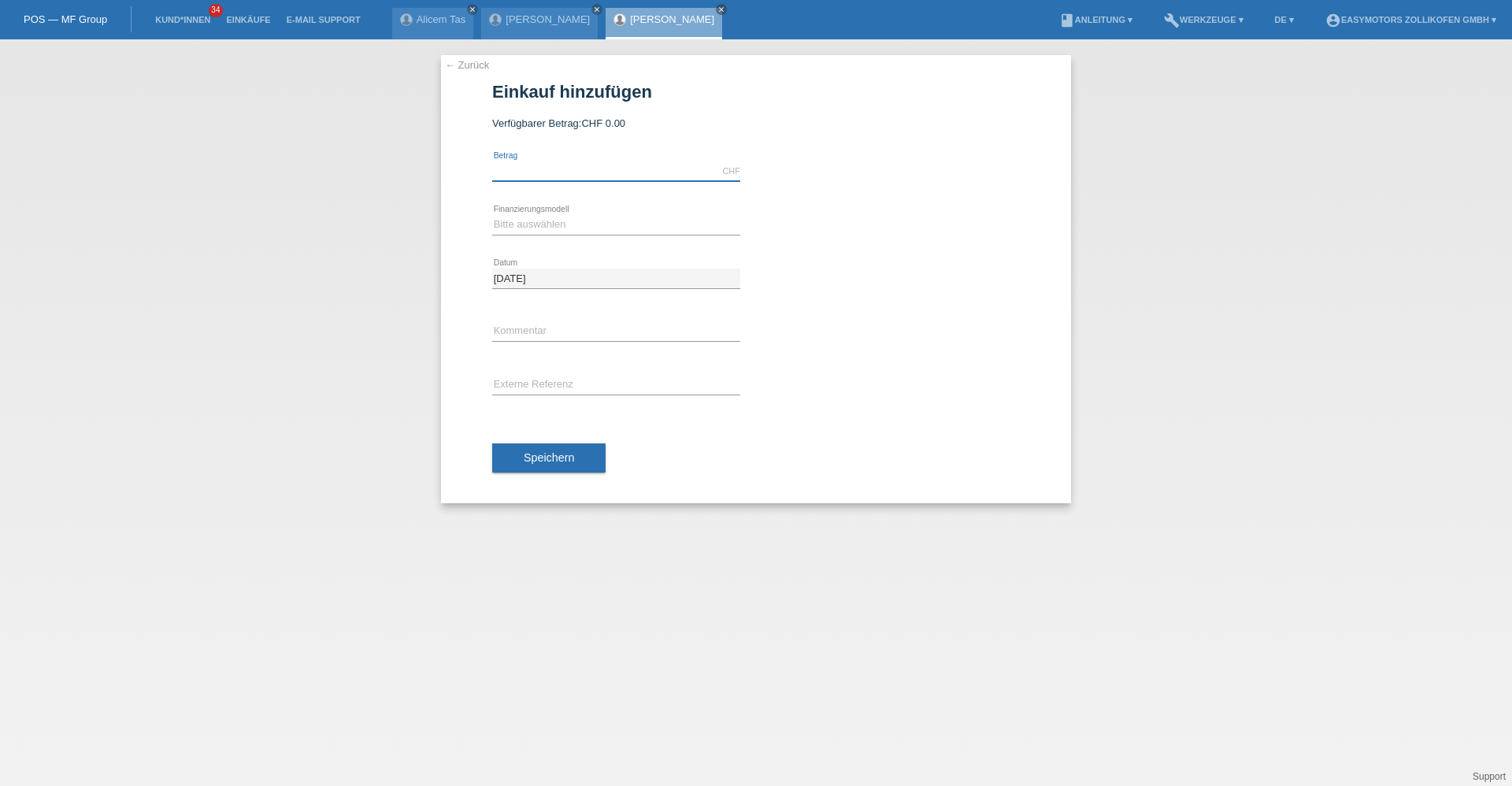
click at [571, 171] on input "text" at bounding box center [616, 171] width 248 height 19
type input "4790.00"
drag, startPoint x: 506, startPoint y: 228, endPoint x: 504, endPoint y: 237, distance: 9.2
click at [506, 228] on select "Bitte auswählen Fixe Raten Kauf auf Rechnung mit Teilzahlungsoption" at bounding box center [616, 224] width 248 height 19
select select "68"
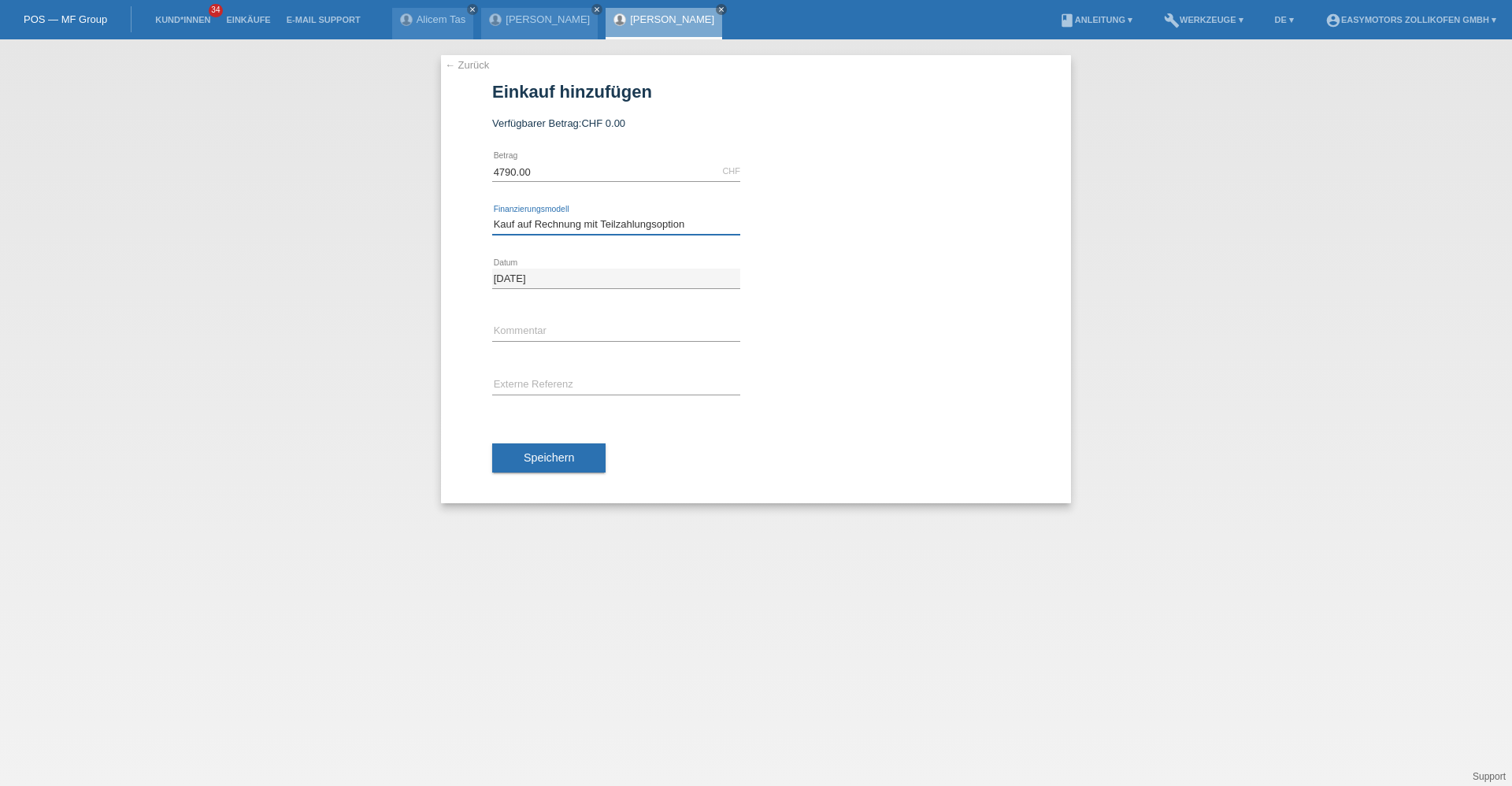
click at [492, 215] on select "Bitte auswählen Fixe Raten Kauf auf Rechnung mit Teilzahlungsoption" at bounding box center [616, 224] width 248 height 19
click at [554, 450] on button "Speichern" at bounding box center [548, 458] width 113 height 30
